Goal: Information Seeking & Learning: Learn about a topic

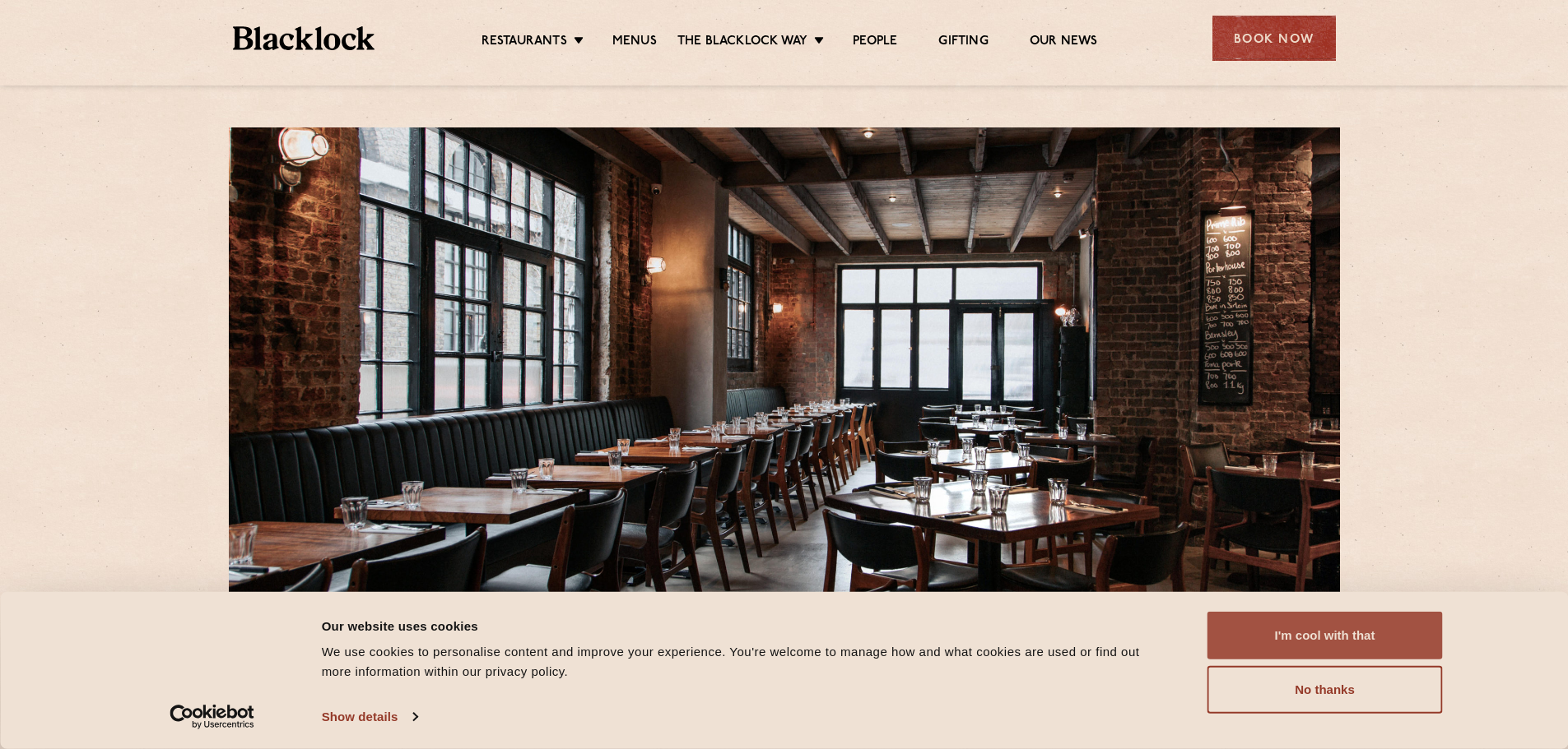
click at [1333, 625] on button "I'm cool with that" at bounding box center [1325, 636] width 235 height 47
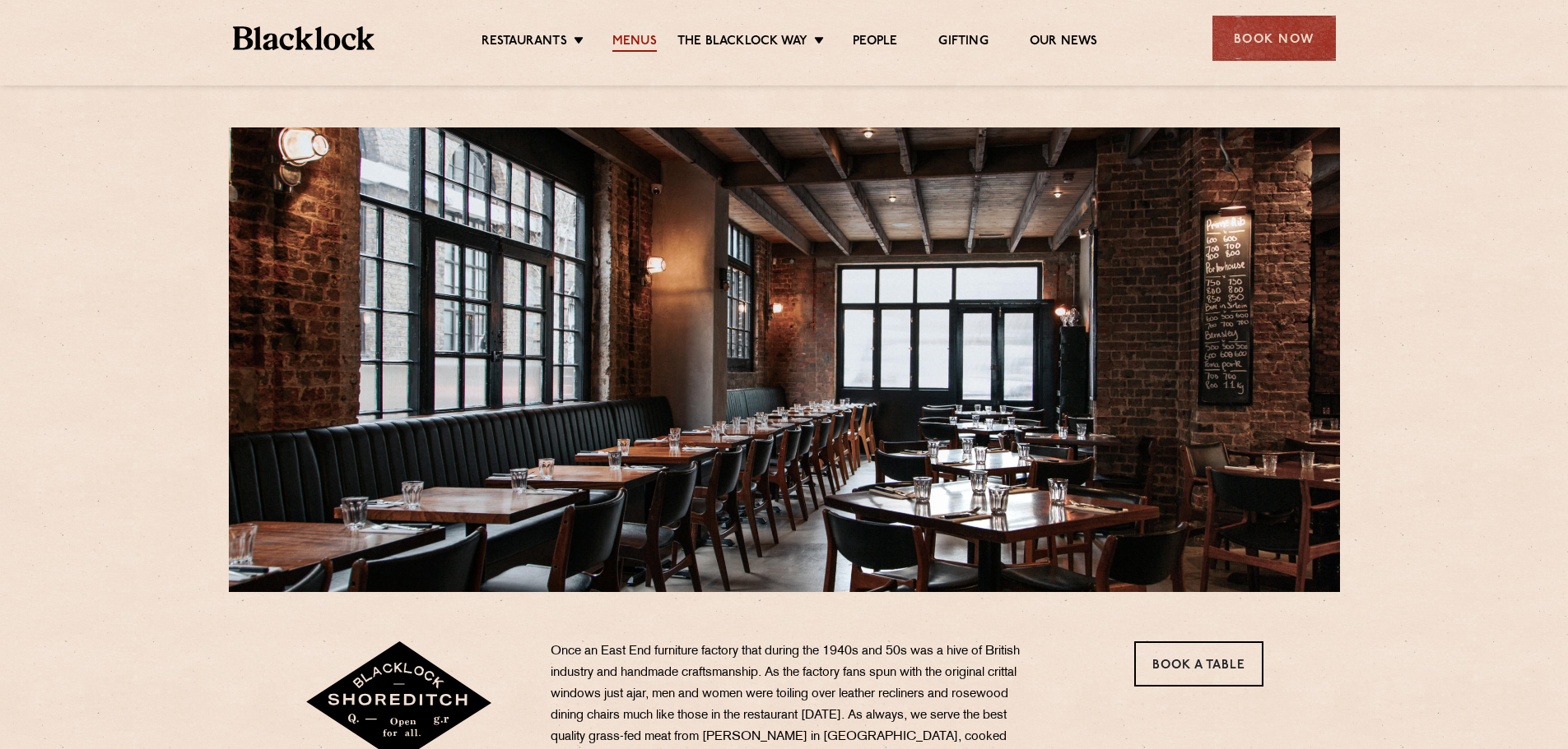
click at [627, 46] on link "Menus" at bounding box center [634, 43] width 45 height 18
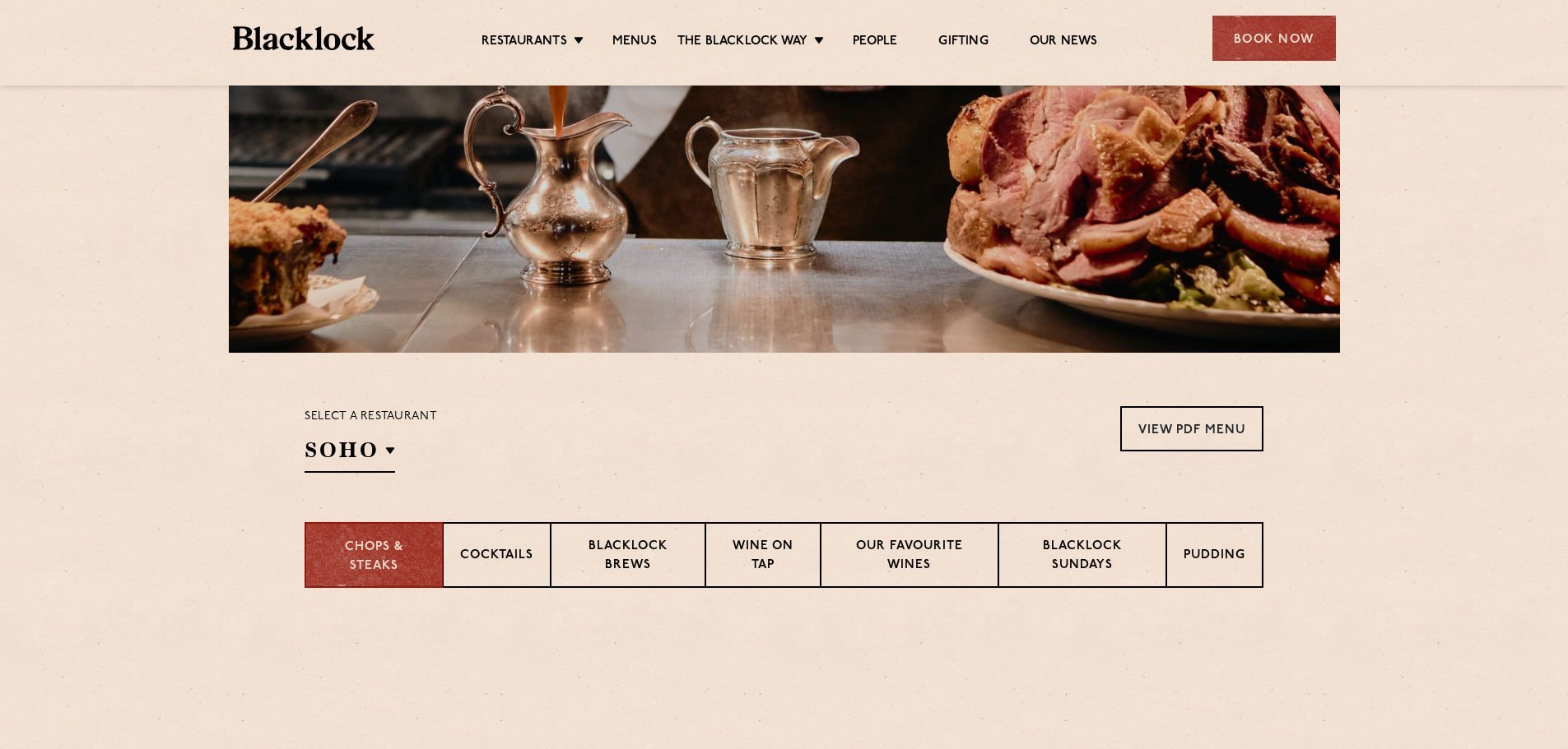
scroll to position [329, 0]
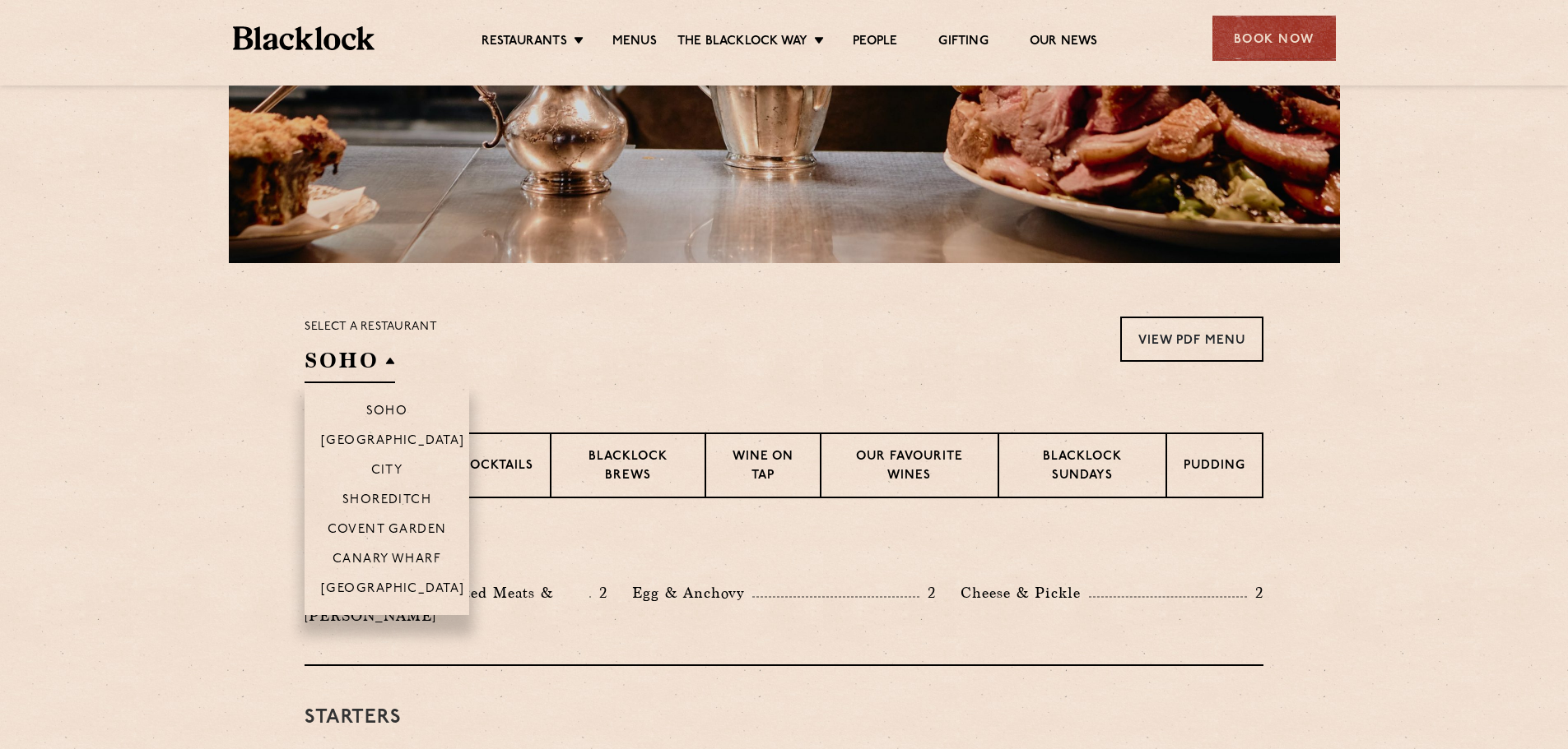
click at [384, 363] on h2 "SOHO" at bounding box center [349, 364] width 90 height 37
click at [398, 488] on li "Shoreditch" at bounding box center [387, 499] width 165 height 30
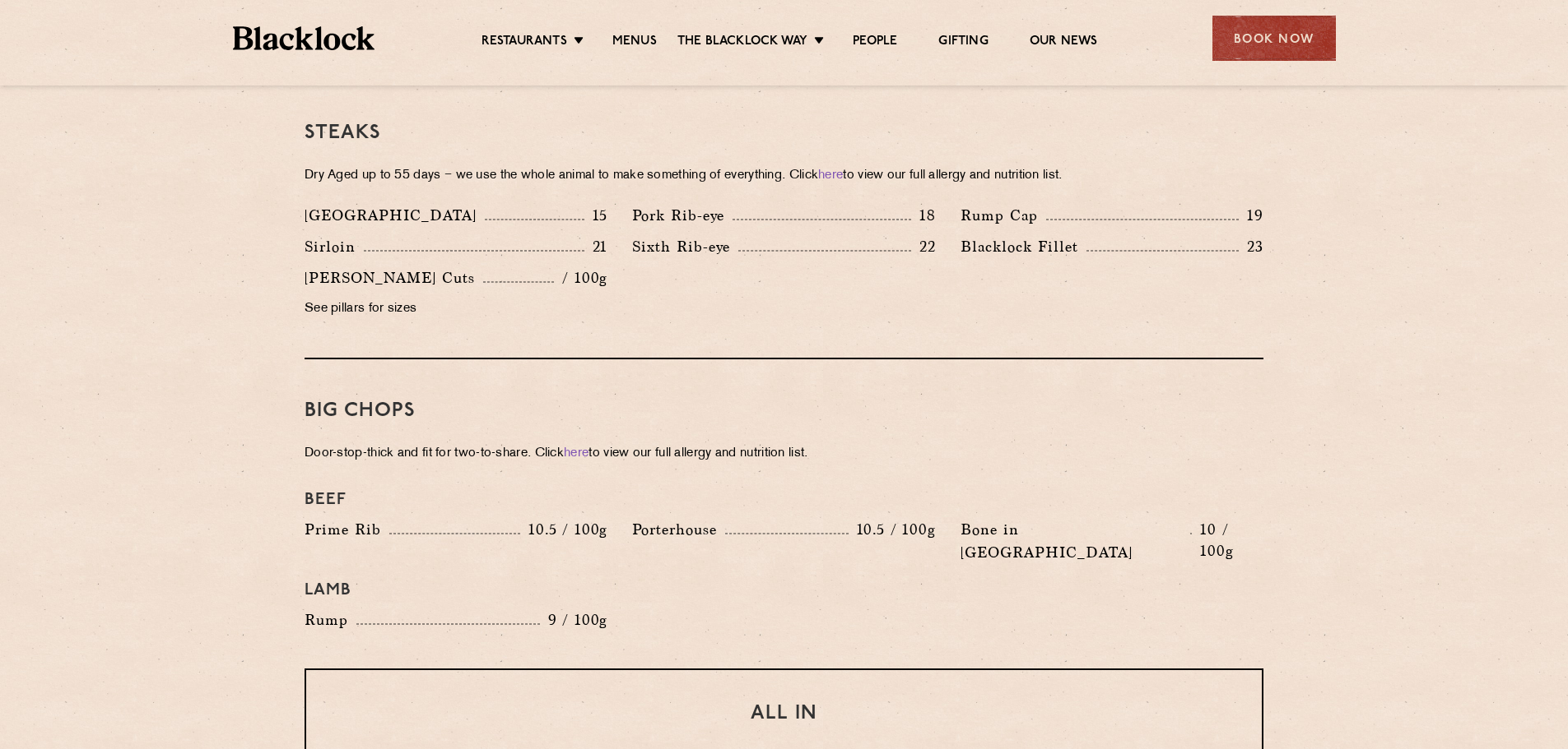
scroll to position [1481, 0]
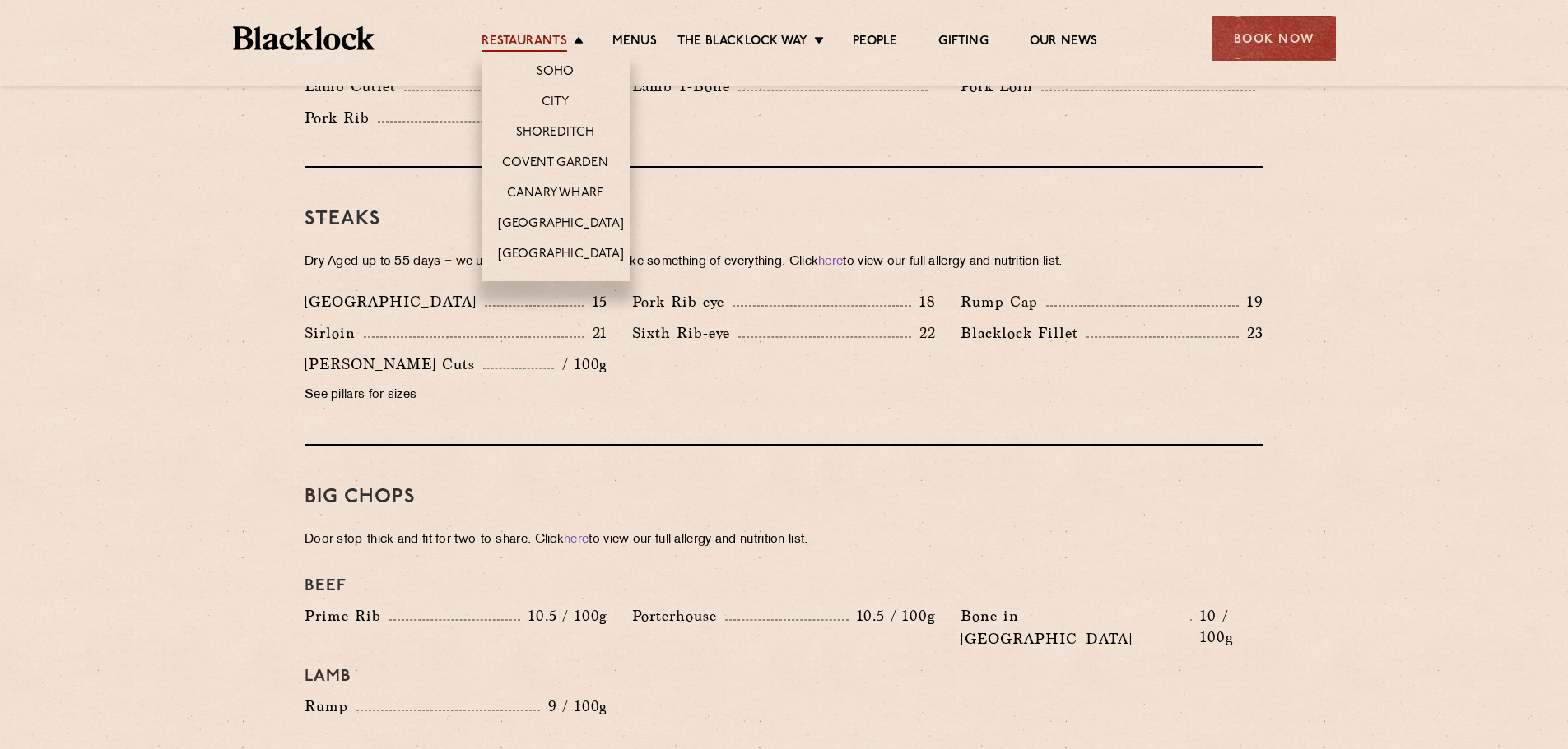
click at [495, 36] on link "Restaurants" at bounding box center [524, 43] width 86 height 18
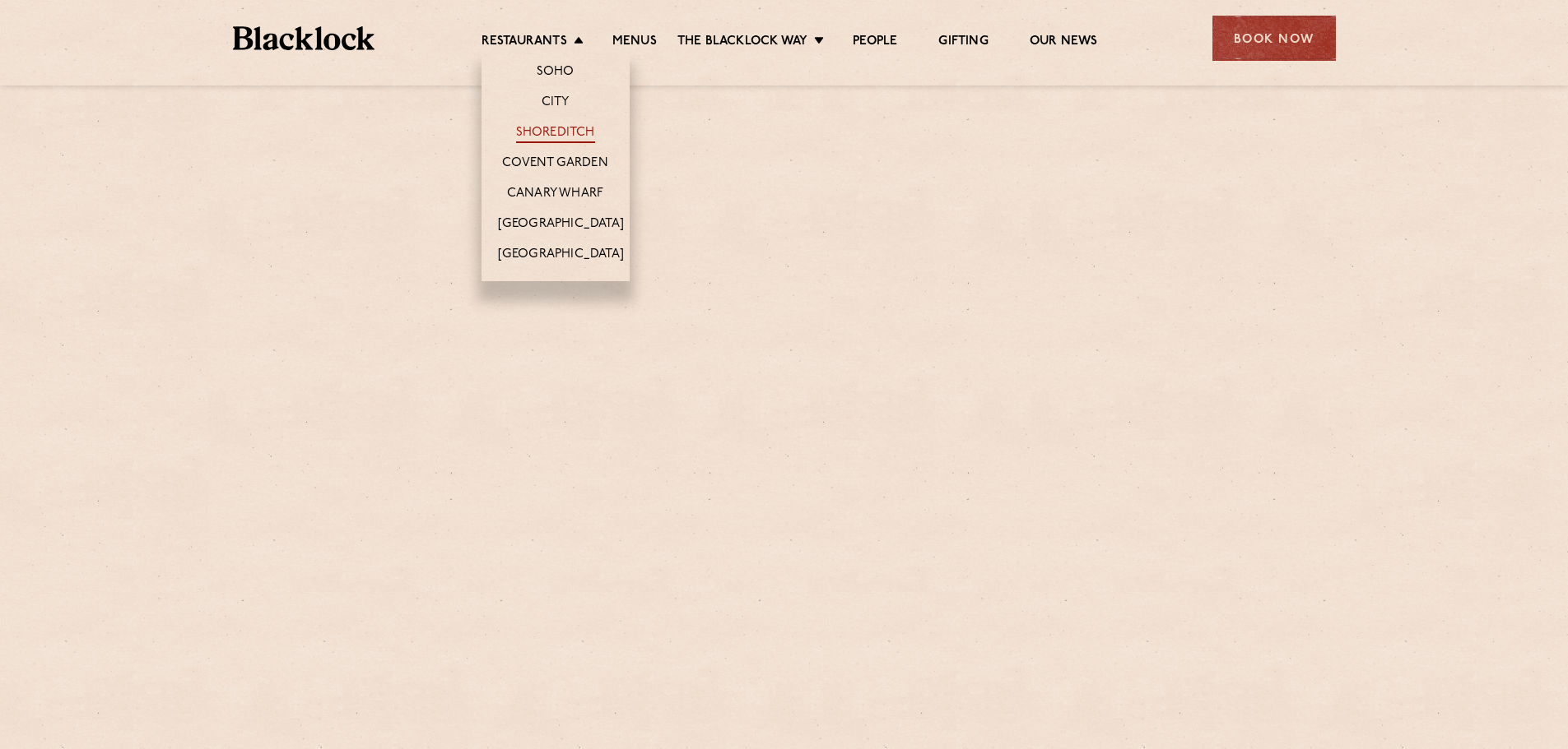
click at [535, 130] on link "Shoreditch" at bounding box center [555, 134] width 79 height 18
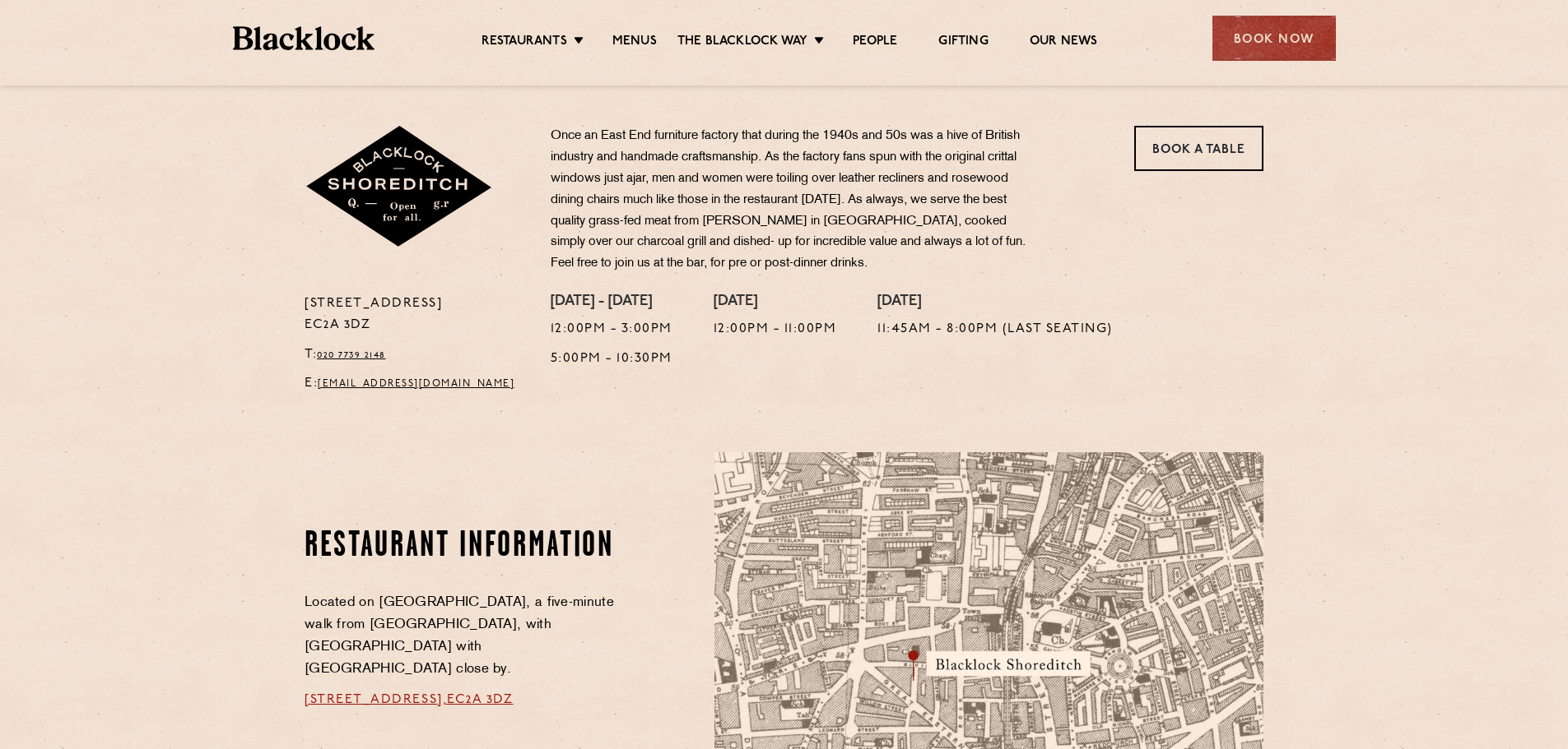
scroll to position [576, 0]
